Goal: Task Accomplishment & Management: Use online tool/utility

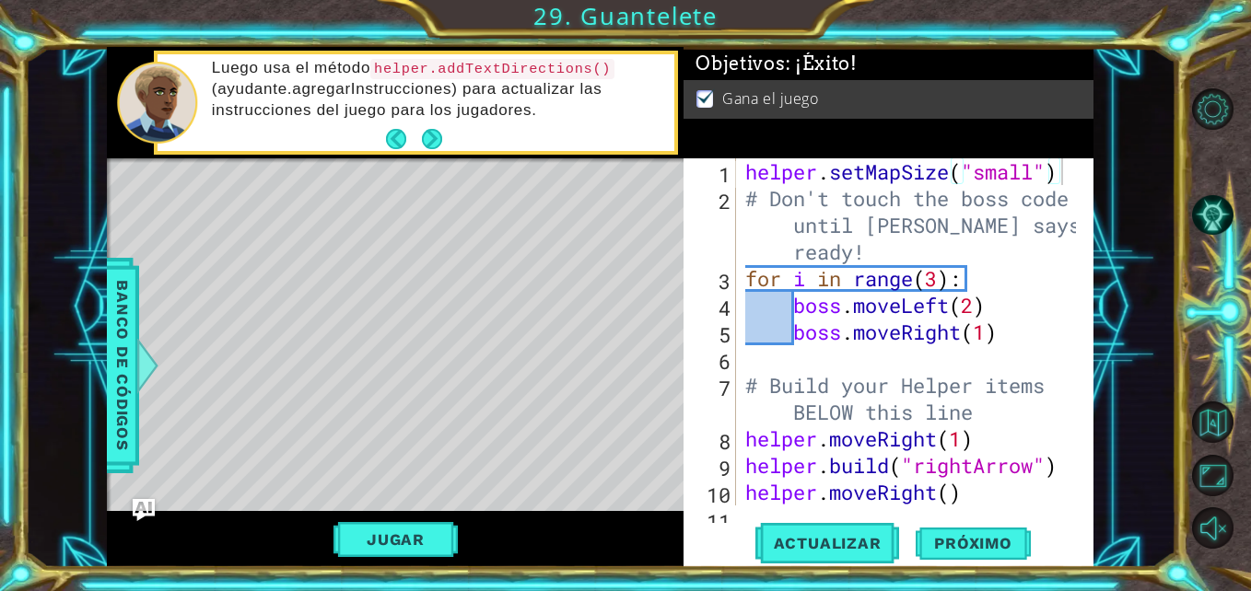
drag, startPoint x: 737, startPoint y: 170, endPoint x: 921, endPoint y: 197, distance: 186.2
click at [921, 197] on div "helper.setMapSize("small") 1 2 3 4 5 6 7 8 9 10 11 helper . setMapSize ( "small…" at bounding box center [885, 331] width 405 height 347
drag, startPoint x: 741, startPoint y: 175, endPoint x: 948, endPoint y: 181, distance: 207.3
click at [908, 172] on div "helper.setMapSize("small") 1 2 3 4 5 6 7 8 9 10 11 helper . setMapSize ( "small…" at bounding box center [885, 331] width 405 height 347
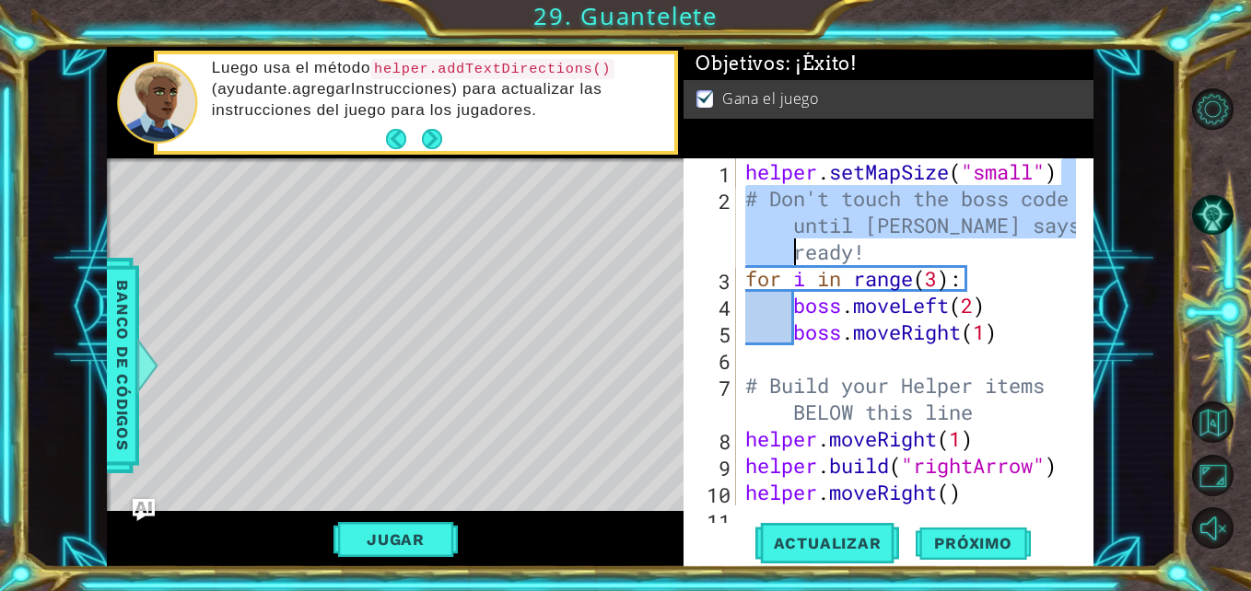
drag, startPoint x: 1058, startPoint y: 176, endPoint x: 784, endPoint y: 262, distance: 287.6
click at [779, 262] on div "helper . setMapSize ( "small" ) # Don't touch the boss code until [PERSON_NAME]…" at bounding box center [913, 358] width 343 height 401
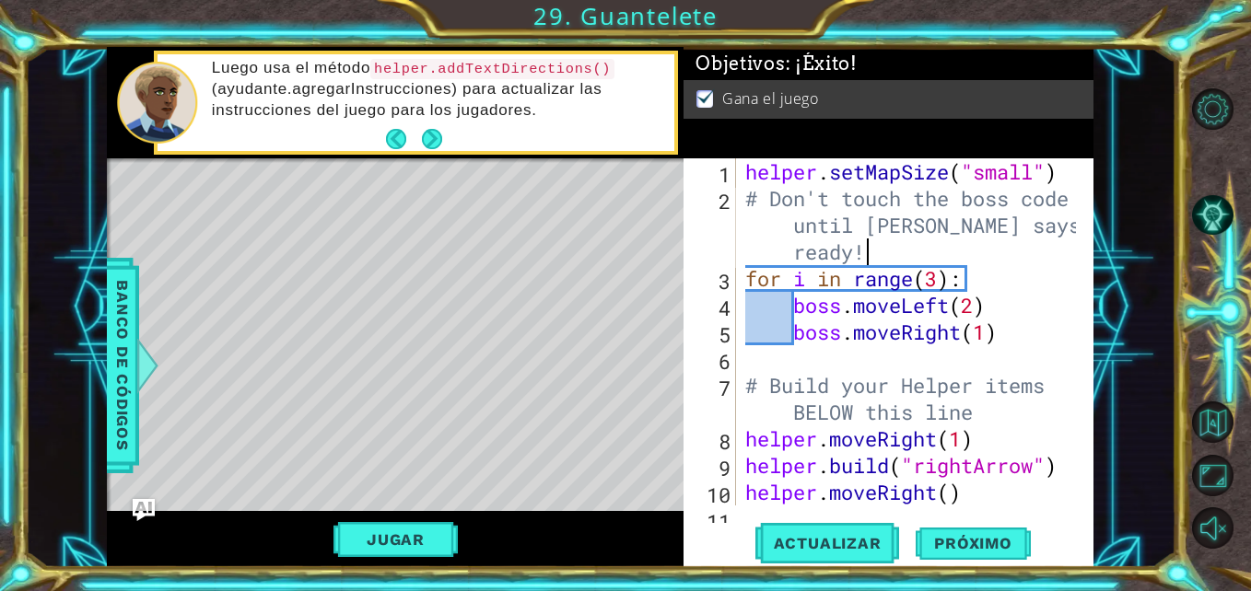
click at [886, 244] on div "helper . setMapSize ( "small" ) # Don't touch the boss code until [PERSON_NAME]…" at bounding box center [913, 358] width 343 height 401
click at [743, 175] on div "helper . setMapSize ( "small" ) # Don't touch the boss code until [PERSON_NAME]…" at bounding box center [913, 358] width 343 height 401
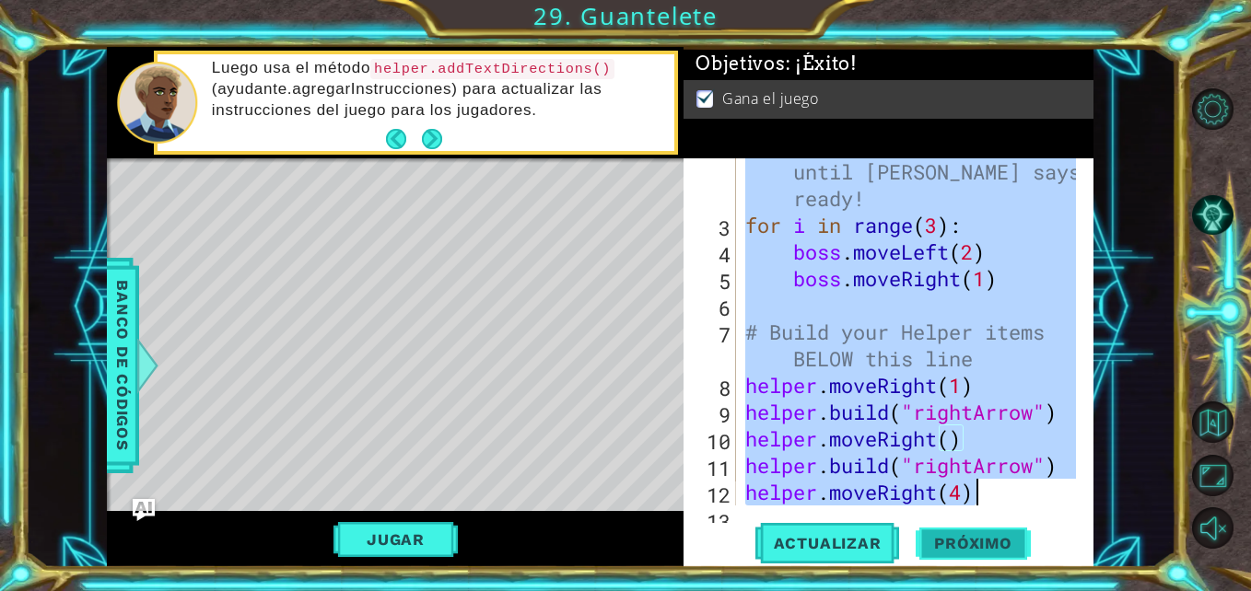
scroll to position [267, 0]
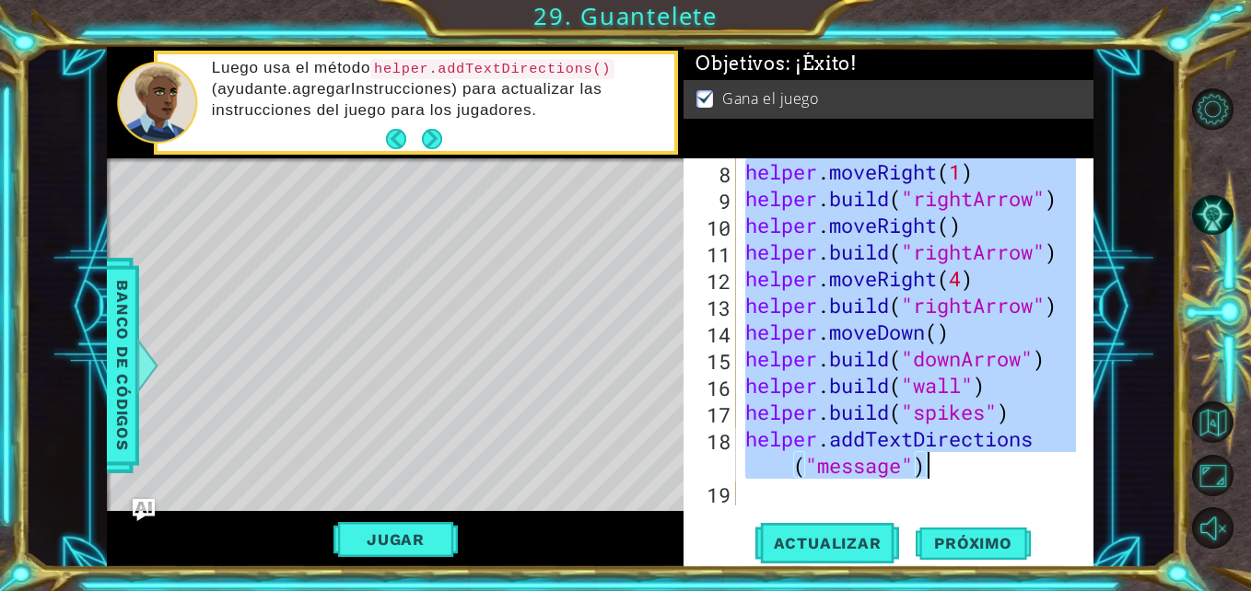
drag, startPoint x: 743, startPoint y: 175, endPoint x: 1004, endPoint y: 471, distance: 394.2
click at [1004, 471] on div "helper . moveRight ( 1 ) helper . build ( "rightArrow" ) helper . moveRight ( )…" at bounding box center [913, 358] width 343 height 401
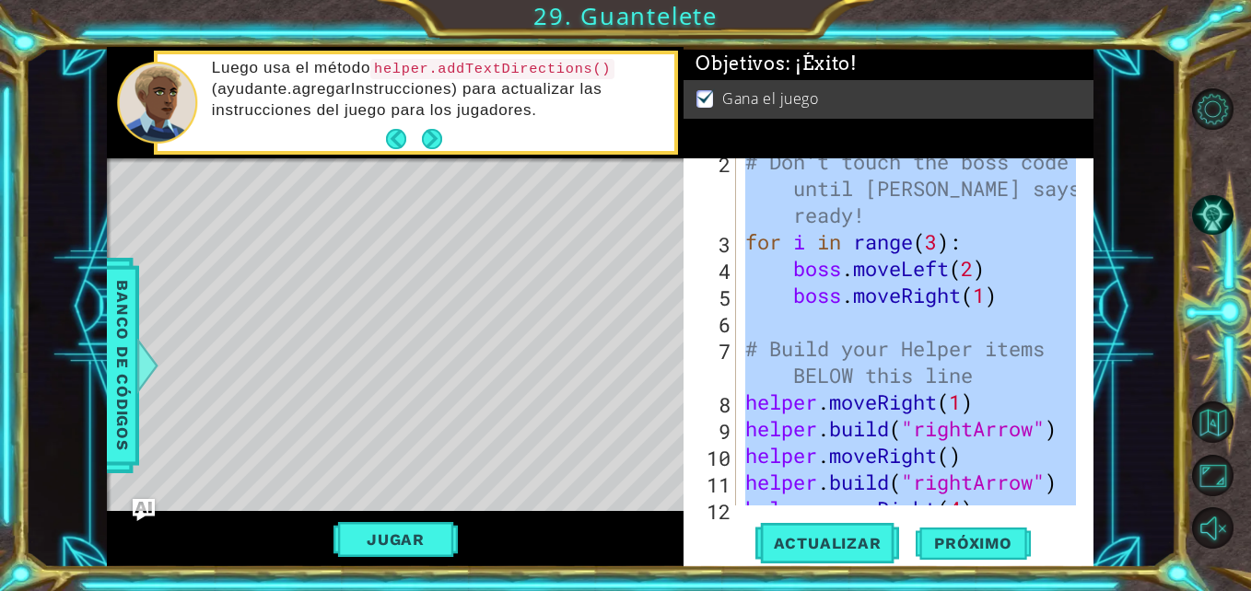
scroll to position [37, 0]
click at [363, 310] on div "Level Map" at bounding box center [532, 429] width 851 height 543
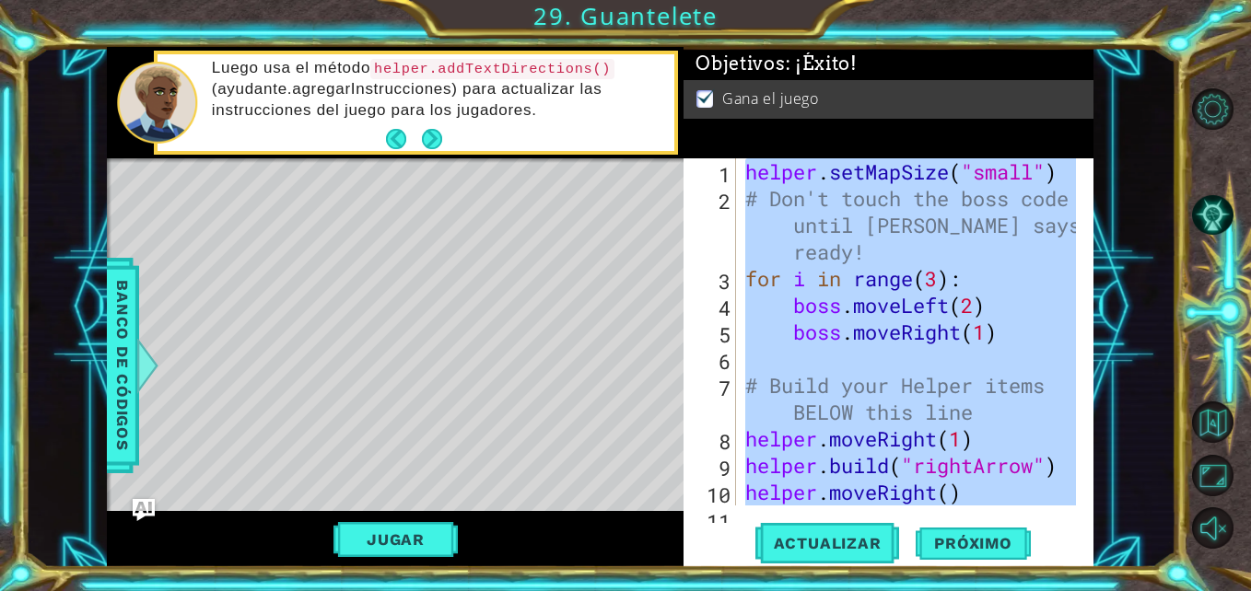
click at [984, 322] on div "helper . setMapSize ( "small" ) # Don't touch the boss code until [PERSON_NAME]…" at bounding box center [908, 331] width 333 height 347
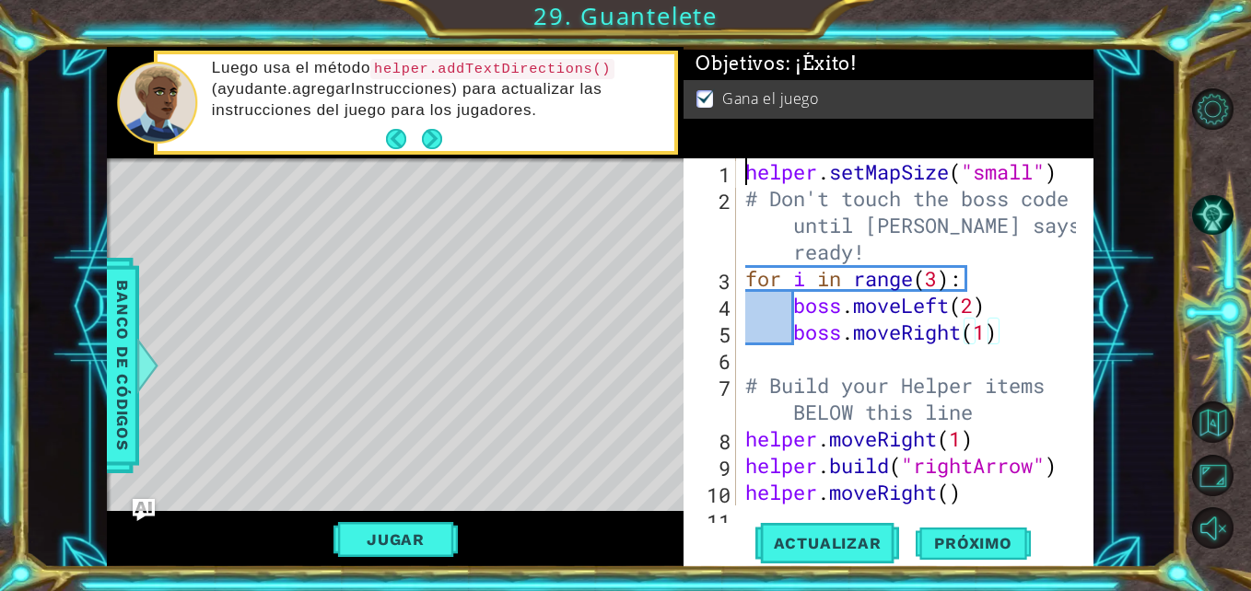
click at [749, 172] on div "helper . setMapSize ( "small" ) # Don't touch the boss code until [PERSON_NAME]…" at bounding box center [913, 358] width 343 height 401
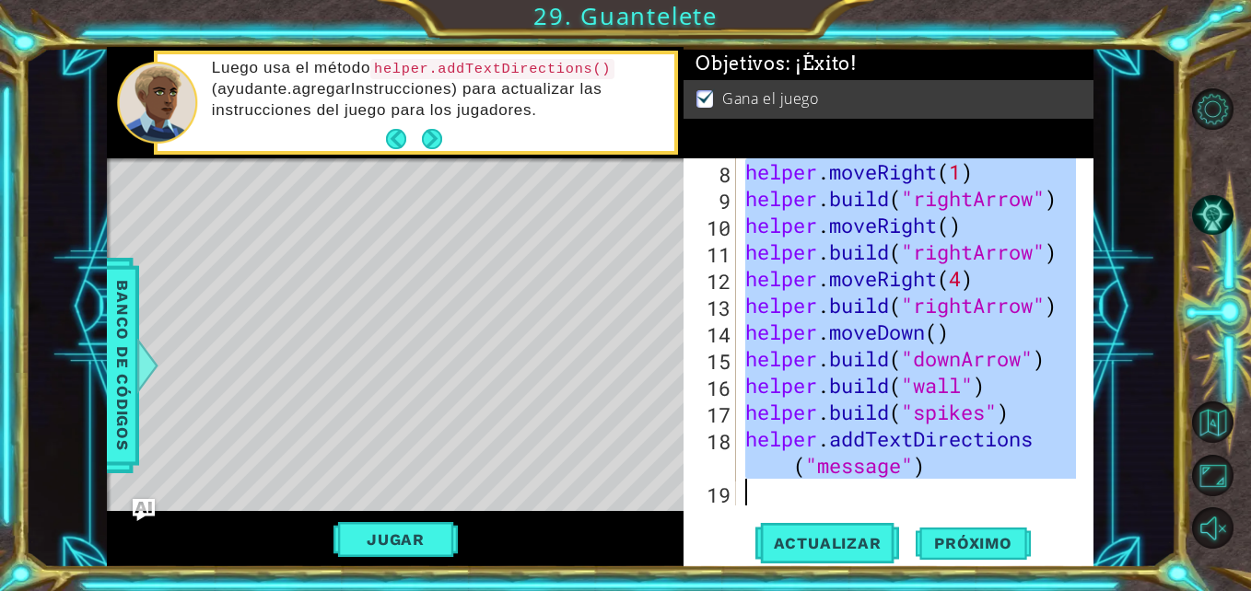
scroll to position [267, 0]
drag, startPoint x: 749, startPoint y: 172, endPoint x: 1147, endPoint y: 564, distance: 558.2
click at [1147, 565] on div "1 ההההההההההההההההההההההההההההההההההההההההההההההההההההההההההההההההההההההההההההה…" at bounding box center [600, 307] width 1150 height 520
paste textarea "boss.moveRight(1)"
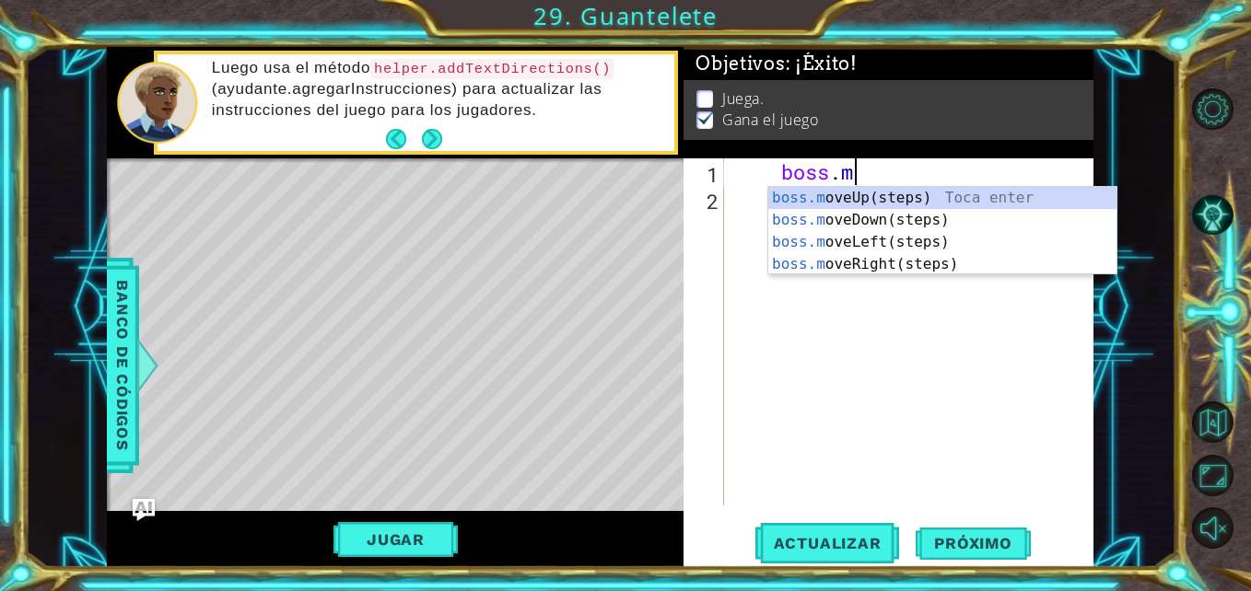
type textarea "b"
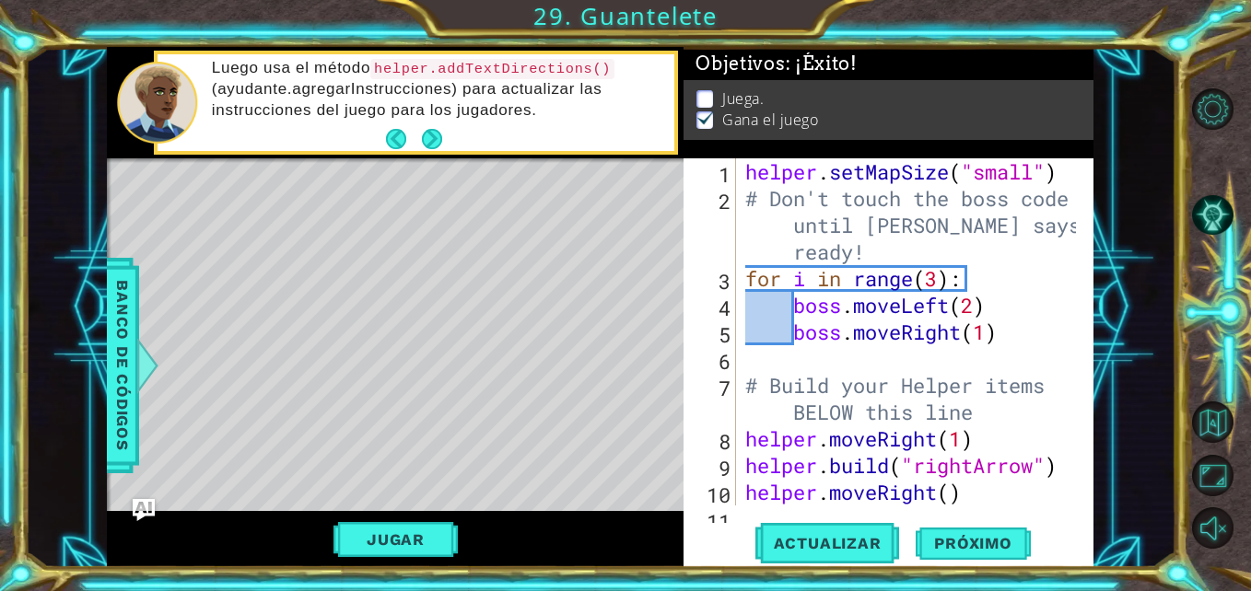
scroll to position [0, 0]
